Goal: Navigation & Orientation: Find specific page/section

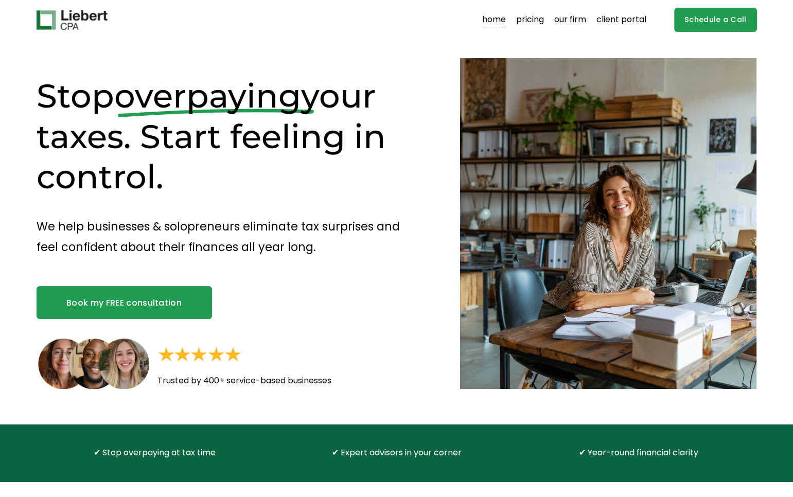
click at [617, 23] on link "client portal" at bounding box center [622, 20] width 50 height 16
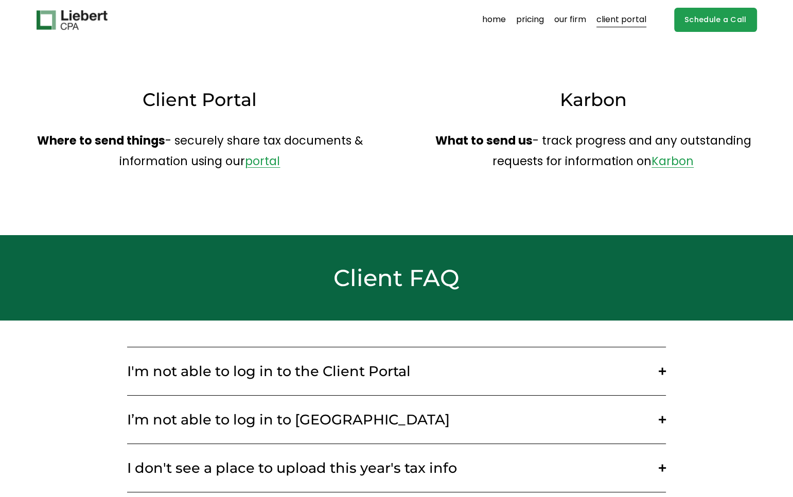
click at [266, 160] on link "portal" at bounding box center [262, 161] width 35 height 16
